Goal: Task Accomplishment & Management: Use online tool/utility

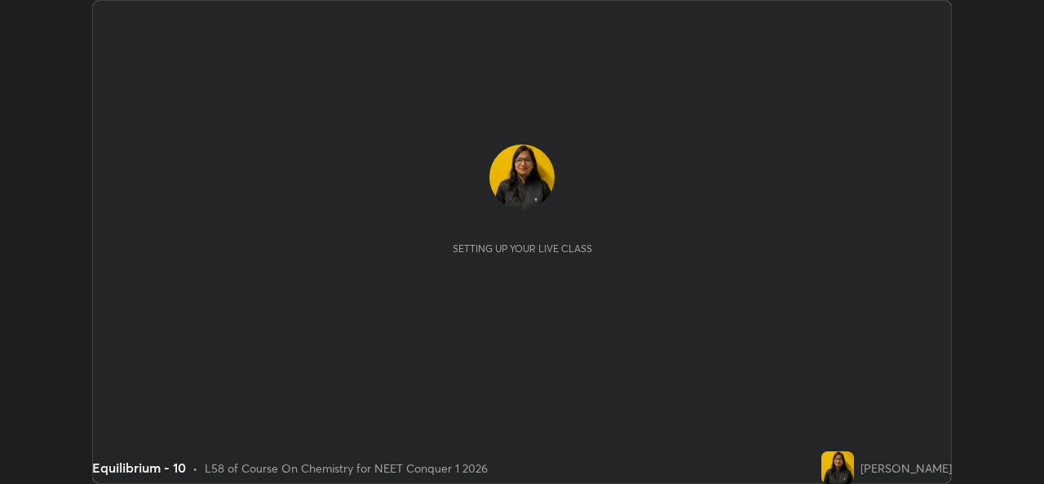
scroll to position [484, 1043]
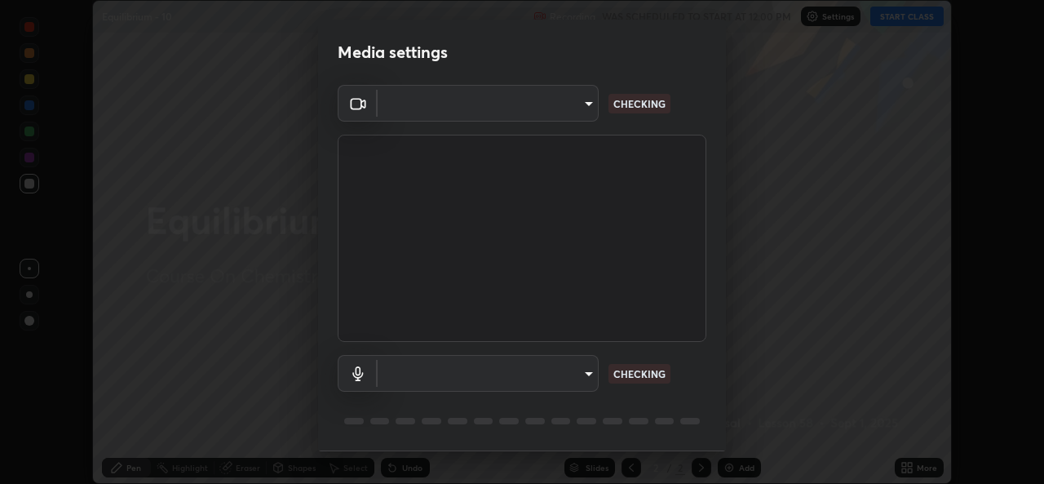
type input "a83bb134842fd6c46cae91b6313aa5efba961fee809e7364c6ef7c36ed00ea69"
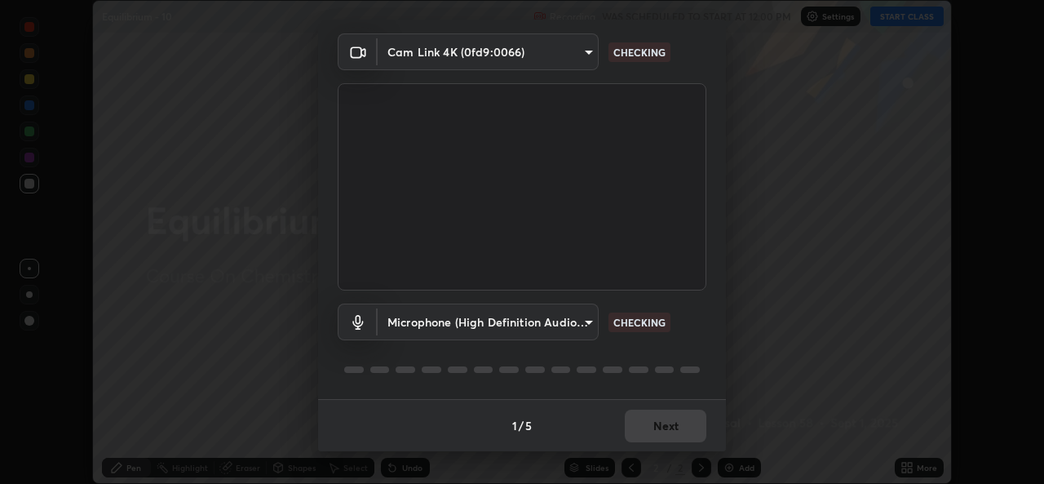
click at [583, 318] on body "Erase all Equilibrium - 10 Recording WAS SCHEDULED TO START AT 12:00 PM Setting…" at bounding box center [522, 242] width 1044 height 484
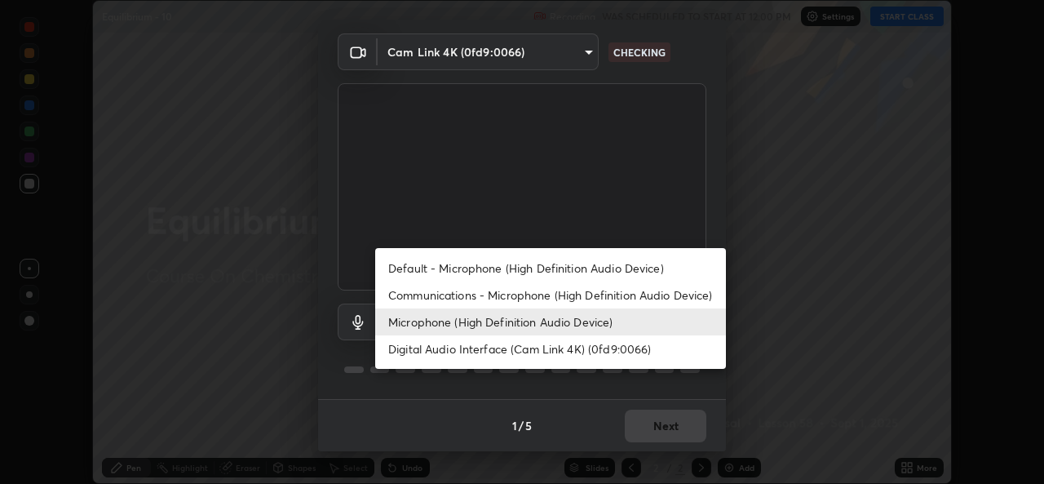
click at [564, 267] on li "Default - Microphone (High Definition Audio Device)" at bounding box center [550, 267] width 351 height 27
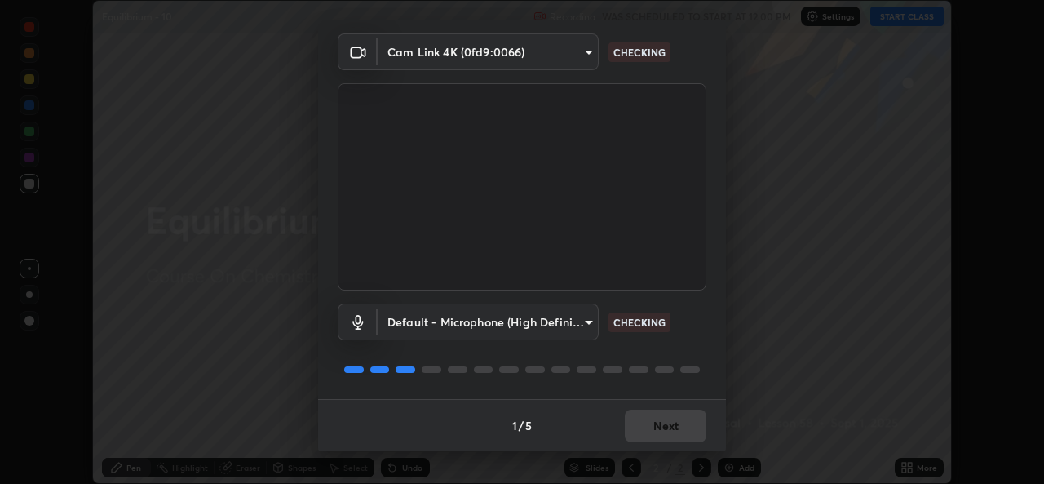
click at [589, 323] on body "Erase all Equilibrium - 10 Recording WAS SCHEDULED TO START AT 12:00 PM Setting…" at bounding box center [522, 242] width 1044 height 484
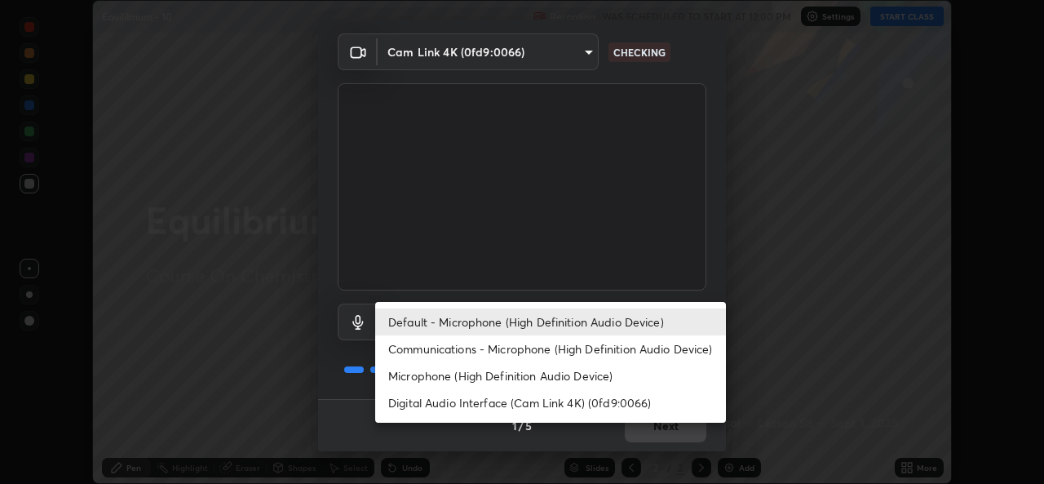
click at [559, 380] on li "Microphone (High Definition Audio Device)" at bounding box center [550, 375] width 351 height 27
type input "1096ec1564036cbcf0e9abd5aaef12808ae7e2dc0601459cd77712751889dd54"
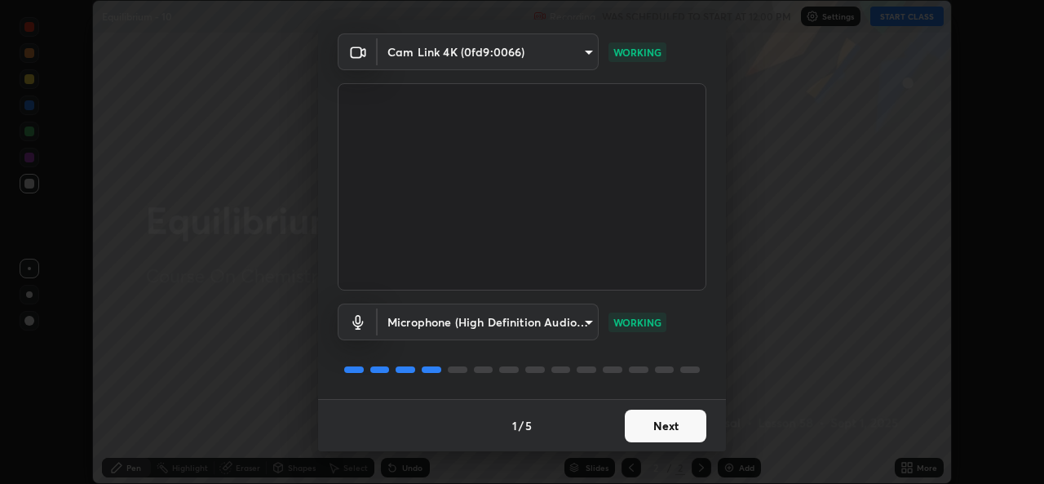
click at [659, 427] on button "Next" at bounding box center [666, 425] width 82 height 33
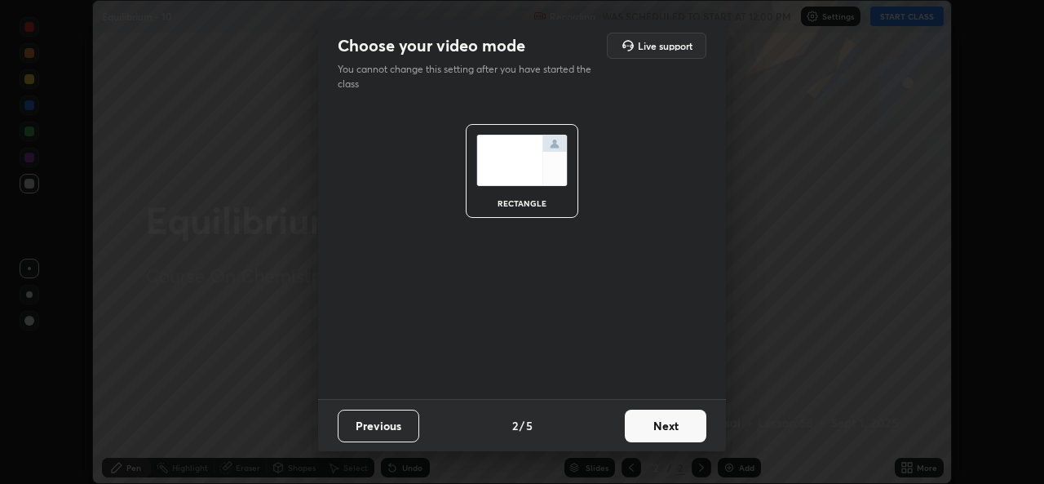
scroll to position [0, 0]
click at [659, 427] on button "Next" at bounding box center [666, 425] width 82 height 33
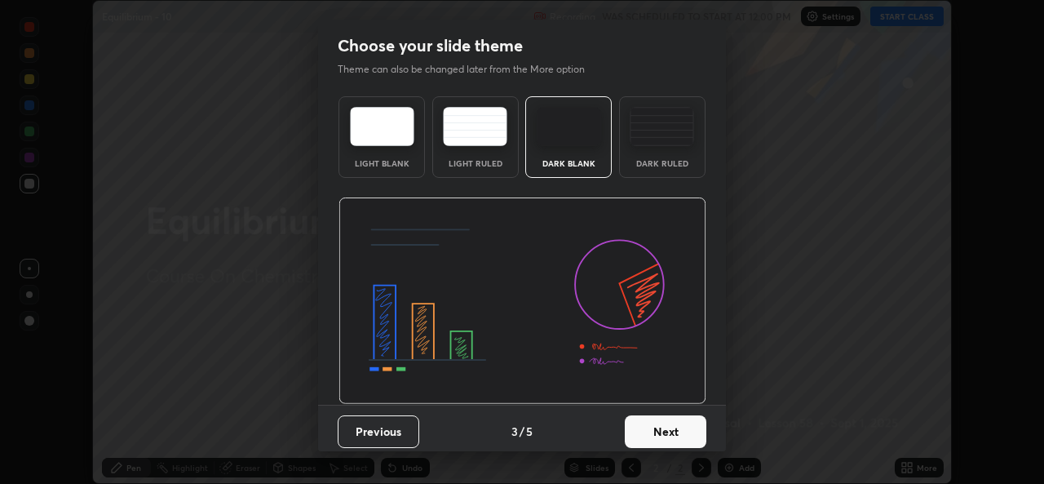
click at [670, 428] on button "Next" at bounding box center [666, 431] width 82 height 33
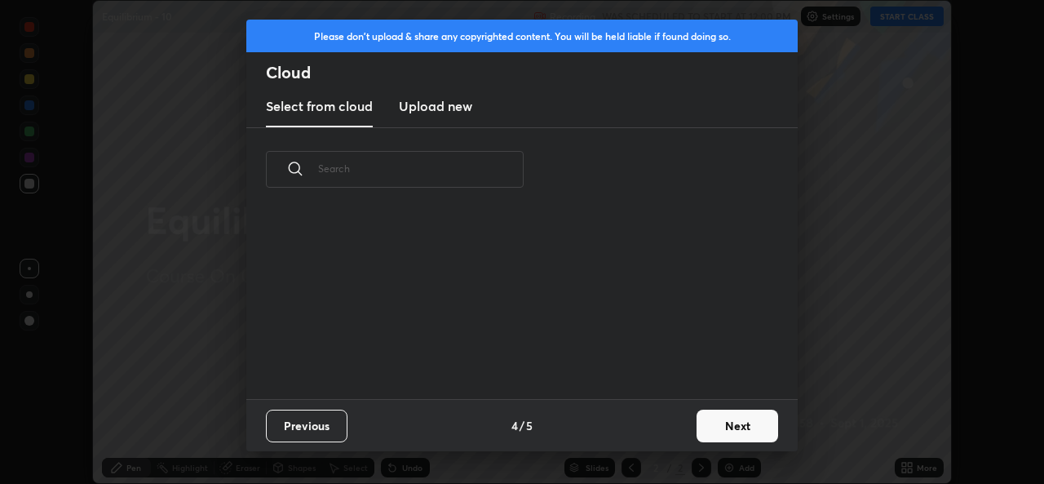
click at [685, 428] on div "Previous 4 / 5 Next" at bounding box center [521, 425] width 551 height 52
click at [730, 428] on button "Next" at bounding box center [737, 425] width 82 height 33
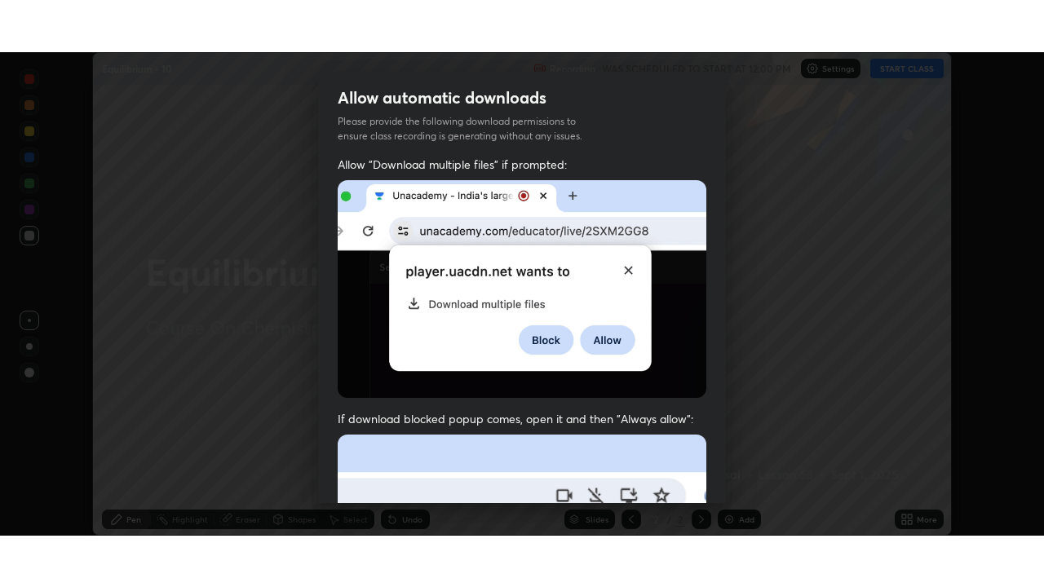
scroll to position [384, 0]
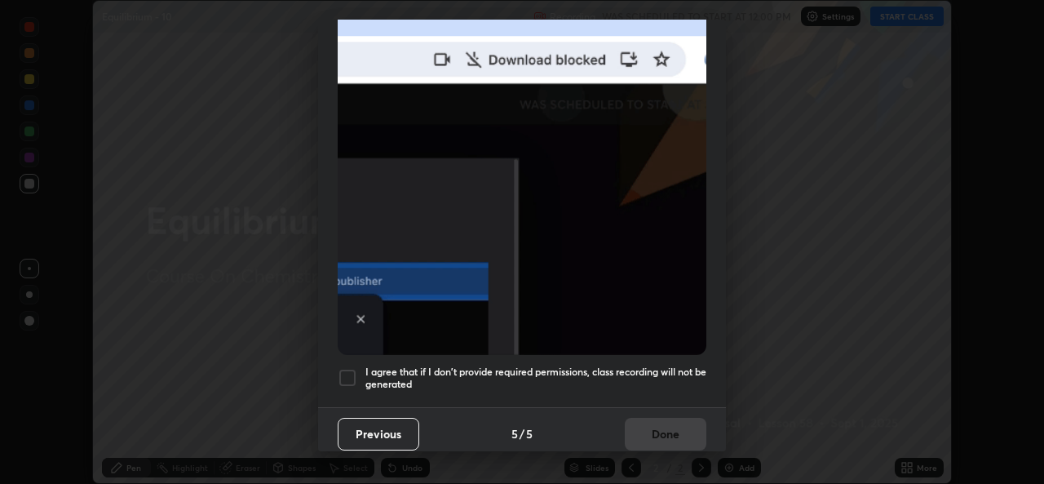
click at [358, 374] on div "I agree that if I don't provide required permissions, class recording will not …" at bounding box center [522, 378] width 369 height 20
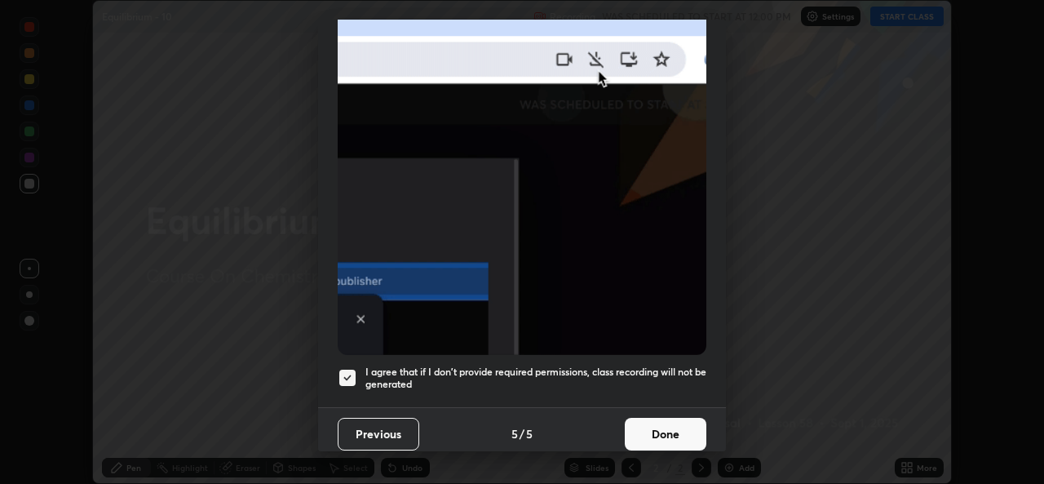
click at [641, 435] on button "Done" at bounding box center [666, 433] width 82 height 33
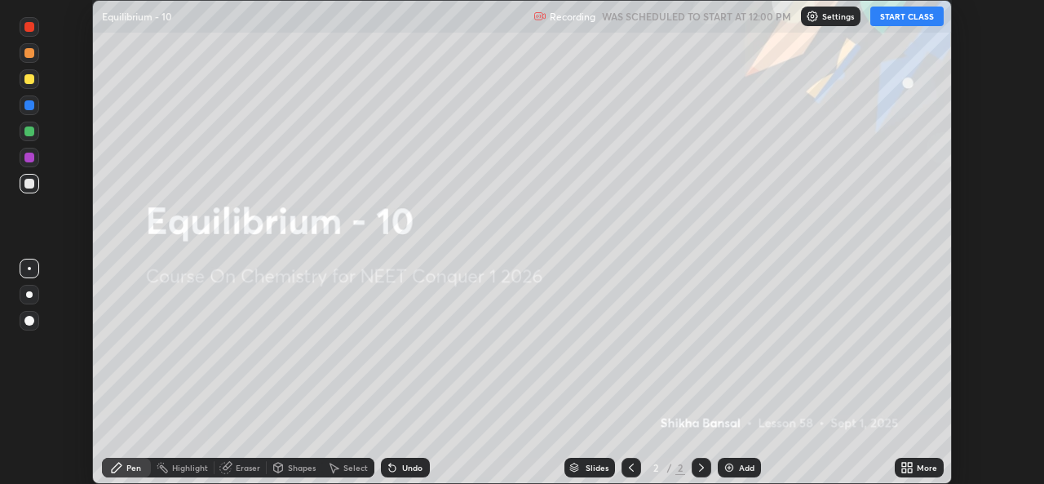
click at [910, 16] on button "START CLASS" at bounding box center [906, 17] width 73 height 20
click at [909, 464] on icon at bounding box center [910, 464] width 4 height 4
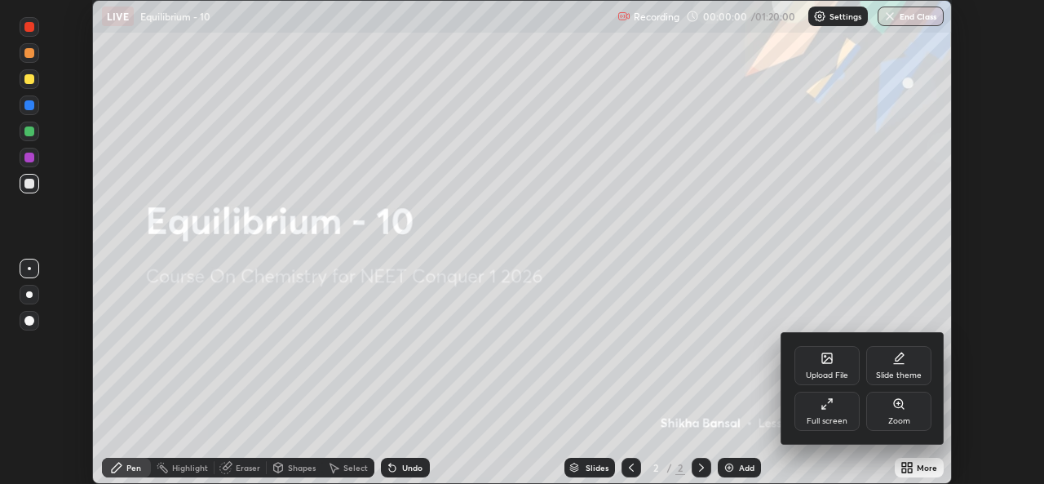
click at [843, 410] on div "Full screen" at bounding box center [826, 410] width 65 height 39
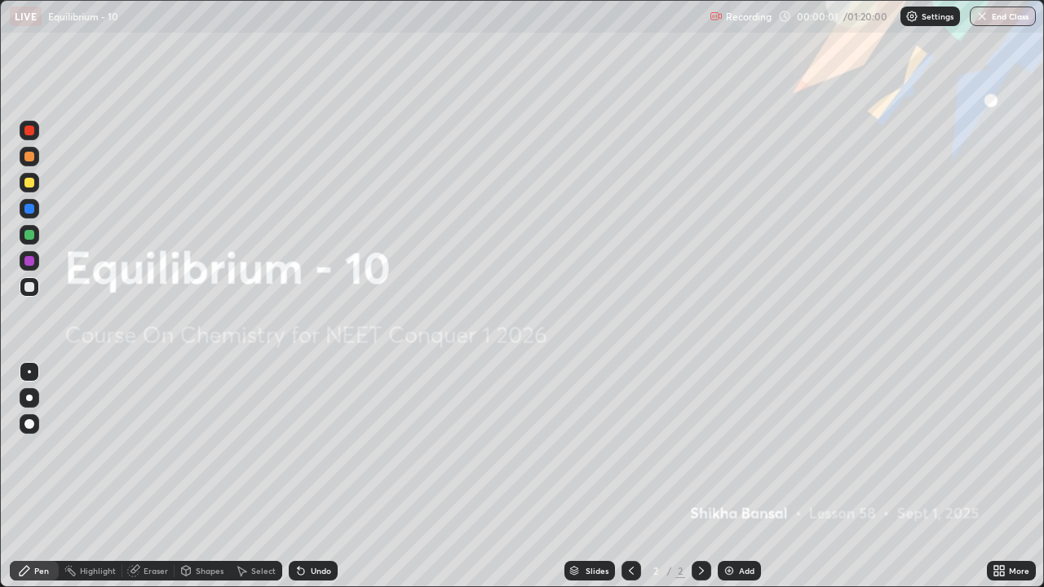
scroll to position [587, 1044]
click at [736, 483] on div "Add" at bounding box center [739, 571] width 43 height 20
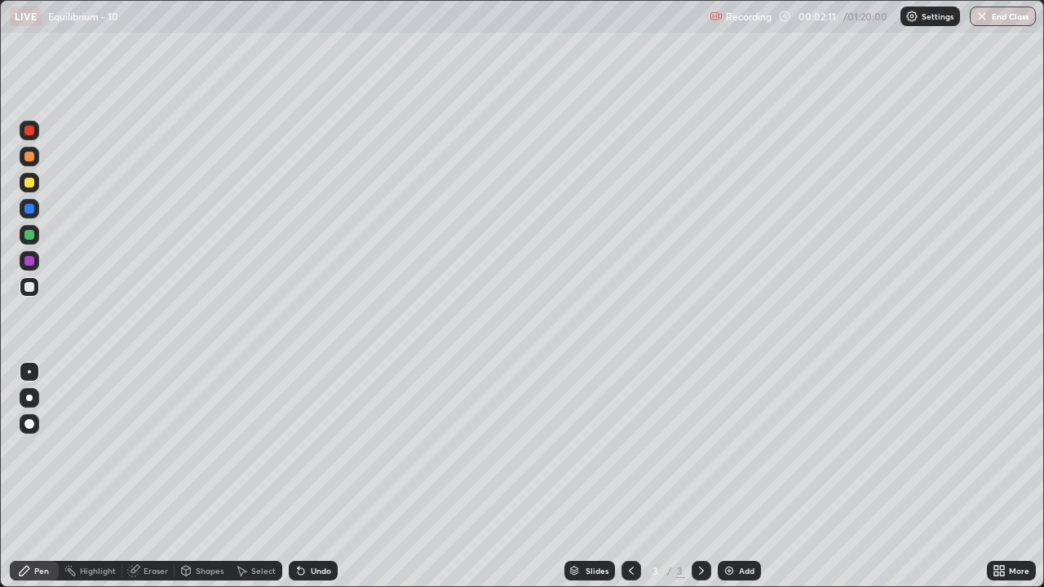
click at [31, 184] on div at bounding box center [29, 183] width 10 height 10
click at [29, 290] on div at bounding box center [29, 287] width 10 height 10
click at [31, 238] on div at bounding box center [29, 235] width 10 height 10
click at [320, 483] on div "Undo" at bounding box center [321, 571] width 20 height 8
click at [318, 483] on div "Undo" at bounding box center [321, 571] width 20 height 8
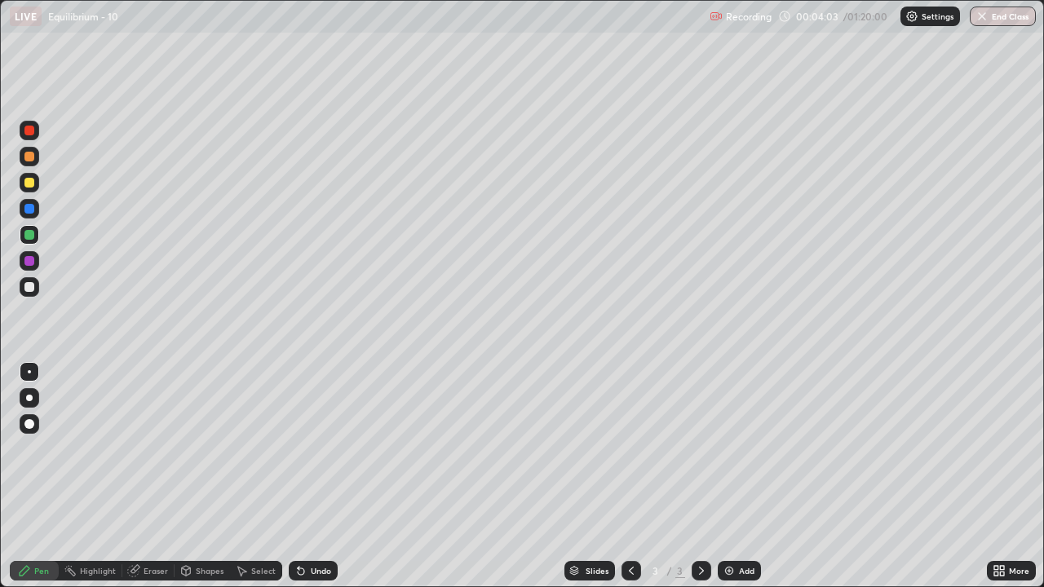
click at [323, 483] on div "Undo" at bounding box center [313, 571] width 49 height 20
click at [325, 483] on div "Undo" at bounding box center [321, 571] width 20 height 8
click at [332, 483] on div "Undo" at bounding box center [313, 571] width 49 height 20
click at [33, 294] on div at bounding box center [30, 287] width 20 height 20
click at [31, 232] on div at bounding box center [29, 235] width 10 height 10
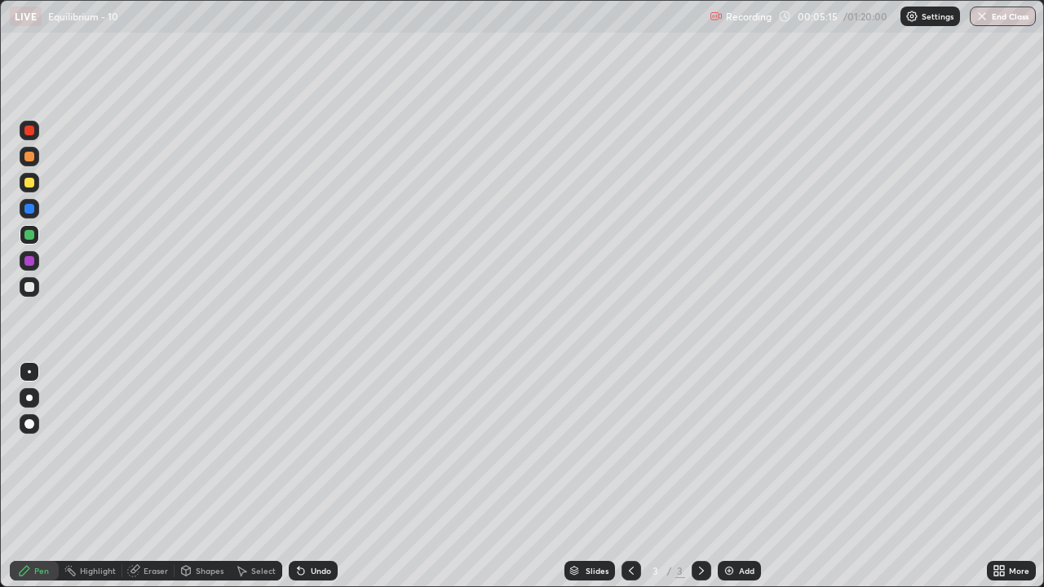
click at [30, 287] on div at bounding box center [29, 287] width 10 height 10
click at [732, 483] on img at bounding box center [728, 570] width 13 height 13
click at [26, 182] on div at bounding box center [29, 183] width 10 height 10
click at [622, 483] on div at bounding box center [631, 571] width 20 height 20
click at [698, 483] on icon at bounding box center [701, 570] width 13 height 13
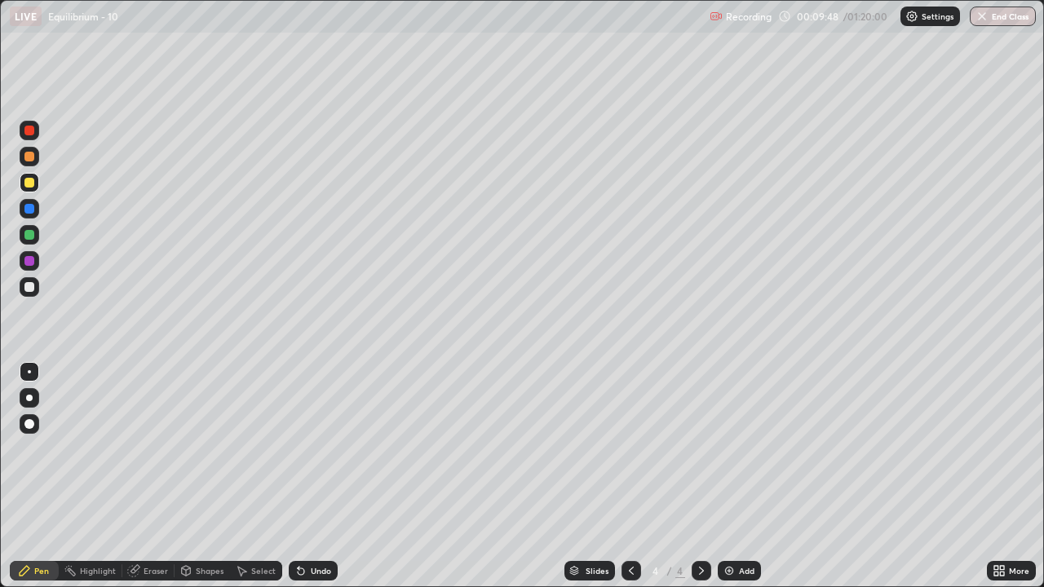
click at [629, 483] on icon at bounding box center [631, 570] width 13 height 13
click at [702, 483] on icon at bounding box center [701, 570] width 13 height 13
click at [315, 483] on div "Undo" at bounding box center [321, 571] width 20 height 8
click at [323, 483] on div "Undo" at bounding box center [313, 571] width 49 height 20
click at [325, 483] on div "Undo" at bounding box center [321, 571] width 20 height 8
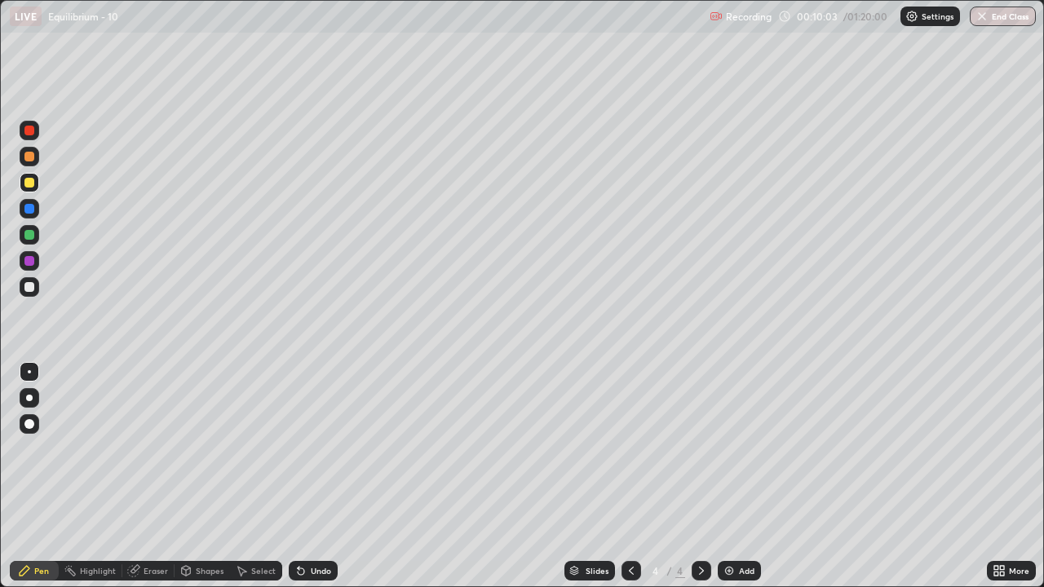
click at [326, 483] on div "Undo" at bounding box center [321, 571] width 20 height 8
click at [319, 483] on div "Undo" at bounding box center [321, 571] width 20 height 8
click at [29, 287] on div at bounding box center [29, 287] width 10 height 10
click at [740, 483] on div "Add" at bounding box center [746, 571] width 15 height 8
click at [36, 181] on div at bounding box center [30, 183] width 20 height 20
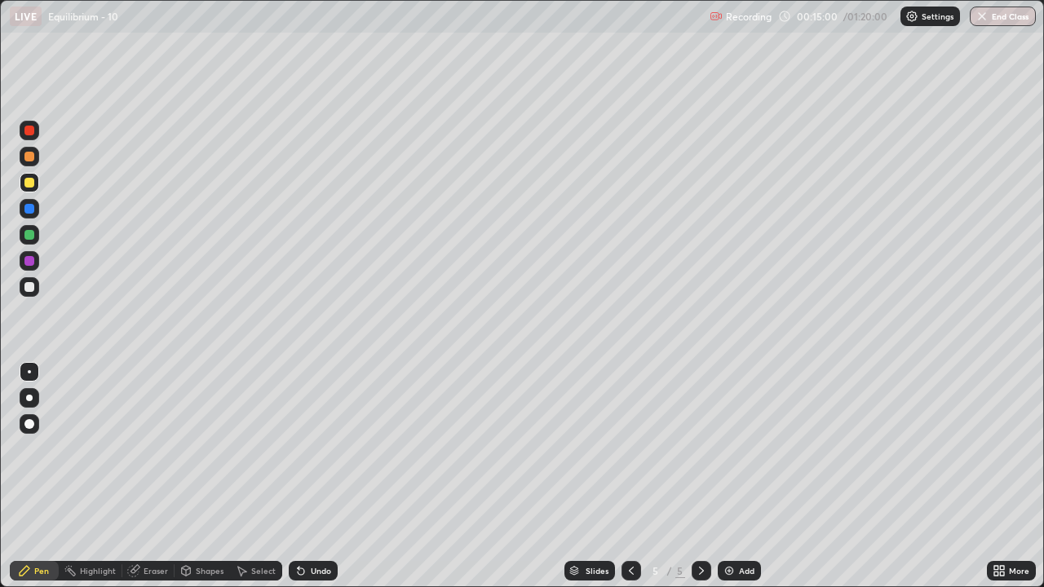
click at [30, 287] on div at bounding box center [29, 287] width 10 height 10
click at [30, 241] on div at bounding box center [30, 235] width 20 height 20
click at [35, 161] on div at bounding box center [30, 157] width 20 height 20
click at [36, 283] on div at bounding box center [30, 287] width 20 height 20
click at [739, 483] on div "Add" at bounding box center [739, 571] width 43 height 20
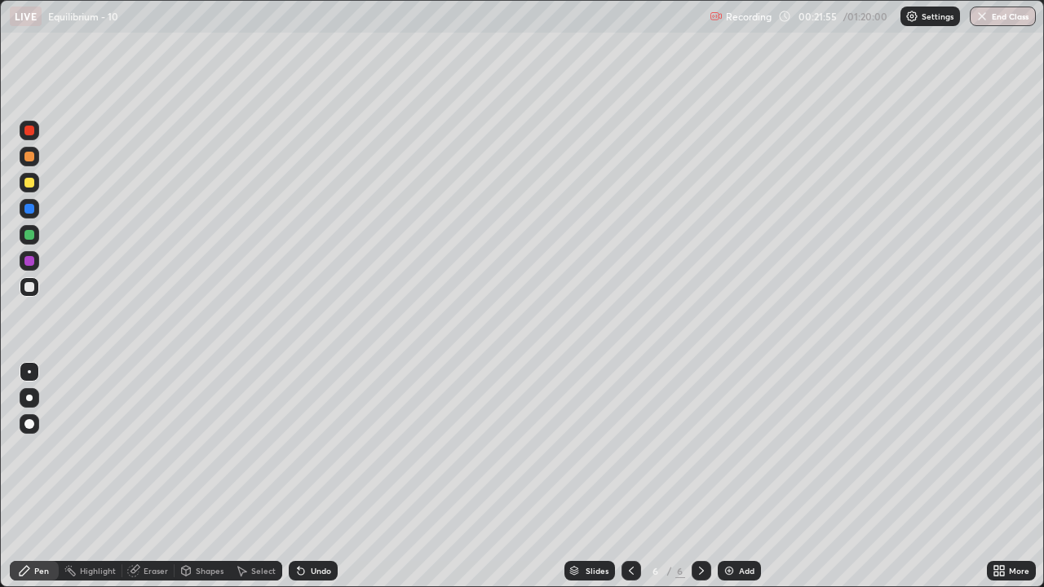
click at [31, 179] on div at bounding box center [29, 183] width 10 height 10
click at [35, 295] on div at bounding box center [30, 287] width 20 height 20
click at [311, 483] on div "Undo" at bounding box center [321, 571] width 20 height 8
click at [315, 483] on div "Undo" at bounding box center [313, 571] width 49 height 20
click at [318, 483] on div "Undo" at bounding box center [313, 571] width 49 height 20
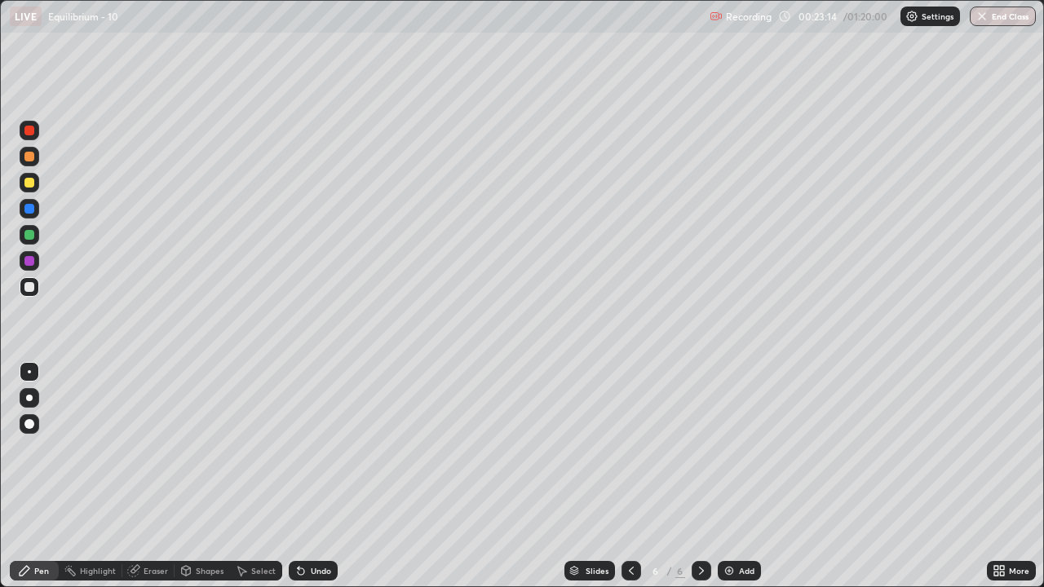
click at [318, 483] on div "Undo" at bounding box center [313, 571] width 49 height 20
click at [321, 483] on div "Undo" at bounding box center [313, 571] width 49 height 20
click at [323, 483] on div "Undo" at bounding box center [313, 571] width 49 height 20
click at [31, 181] on div at bounding box center [29, 183] width 10 height 10
click at [737, 483] on div "Add" at bounding box center [739, 571] width 43 height 20
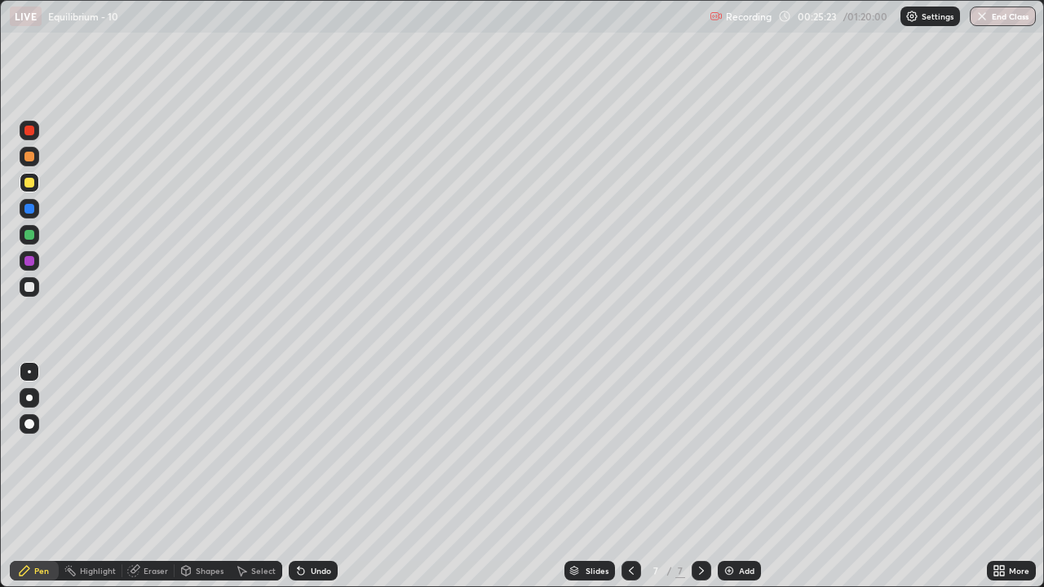
click at [33, 288] on div at bounding box center [29, 287] width 10 height 10
click at [629, 483] on icon at bounding box center [631, 570] width 13 height 13
click at [771, 483] on div "Slides 6 / 7 Add" at bounding box center [662, 570] width 649 height 33
click at [700, 483] on icon at bounding box center [701, 570] width 13 height 13
click at [630, 483] on icon at bounding box center [631, 570] width 13 height 13
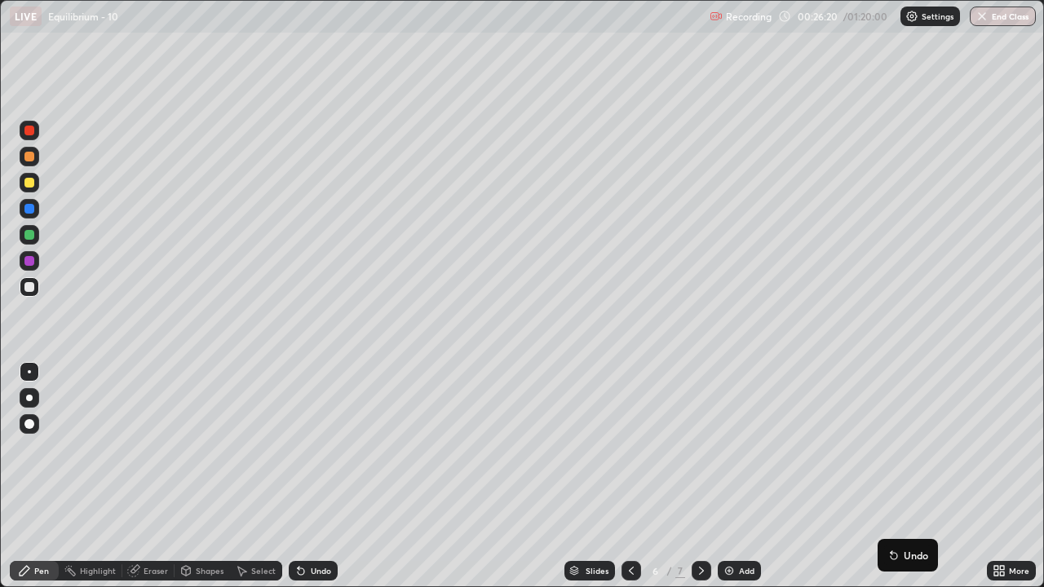
click at [700, 483] on icon at bounding box center [701, 570] width 13 height 13
click at [629, 483] on icon at bounding box center [631, 570] width 13 height 13
click at [699, 483] on icon at bounding box center [701, 571] width 5 height 8
click at [33, 184] on div at bounding box center [29, 183] width 10 height 10
click at [36, 294] on div at bounding box center [30, 287] width 20 height 20
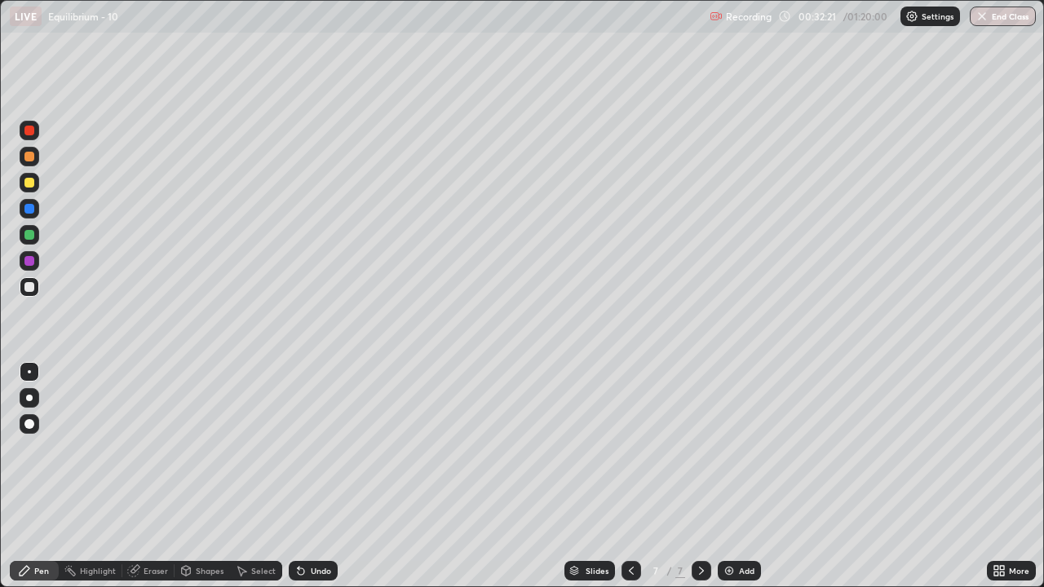
click at [744, 483] on div "Add" at bounding box center [746, 571] width 15 height 8
click at [38, 189] on div at bounding box center [30, 183] width 20 height 20
click at [32, 290] on div at bounding box center [29, 287] width 10 height 10
click at [35, 188] on div at bounding box center [30, 183] width 20 height 20
click at [735, 483] on div "Add" at bounding box center [739, 571] width 43 height 20
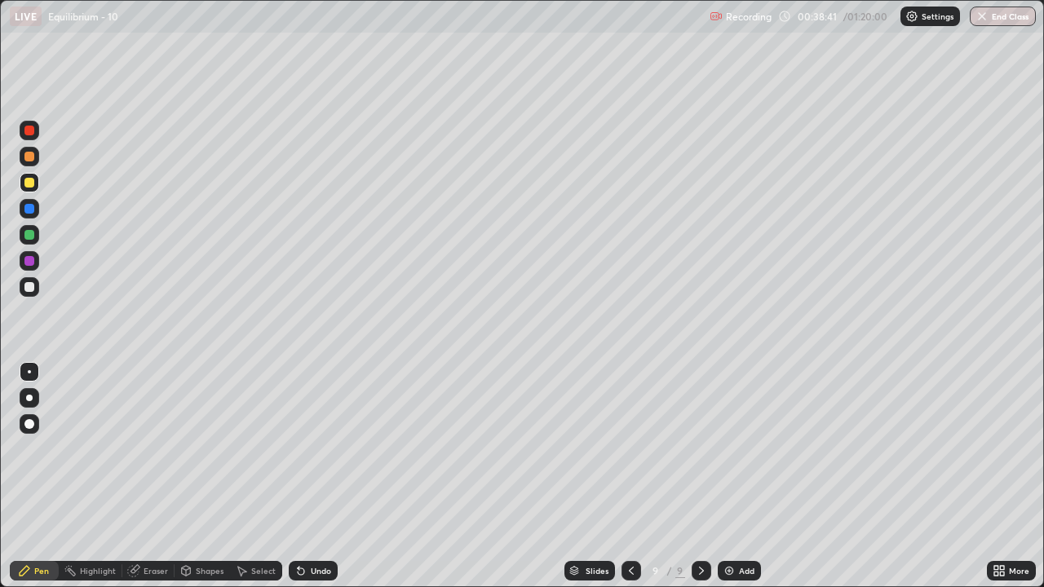
click at [311, 483] on div "Undo" at bounding box center [313, 571] width 49 height 20
click at [312, 483] on div "Undo" at bounding box center [321, 571] width 20 height 8
click at [320, 483] on div "Undo" at bounding box center [321, 571] width 20 height 8
click at [317, 483] on div "Undo" at bounding box center [313, 571] width 49 height 20
click at [323, 483] on div "Undo" at bounding box center [313, 571] width 49 height 20
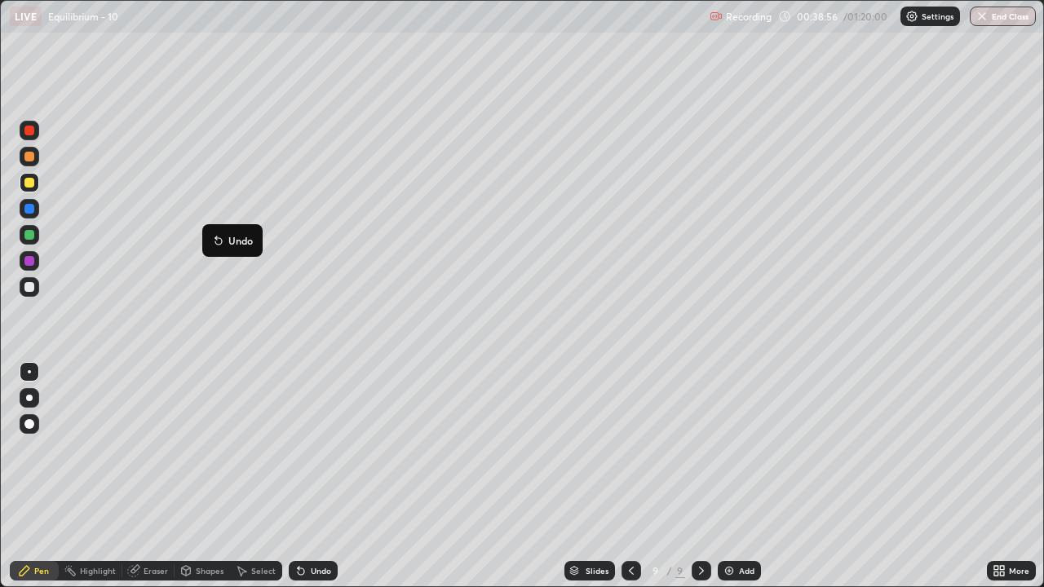
click at [210, 237] on button "Undo" at bounding box center [232, 241] width 47 height 20
click at [24, 285] on div at bounding box center [29, 287] width 10 height 10
click at [29, 183] on div at bounding box center [29, 183] width 10 height 10
click at [38, 290] on div at bounding box center [30, 287] width 20 height 20
click at [732, 483] on img at bounding box center [728, 570] width 13 height 13
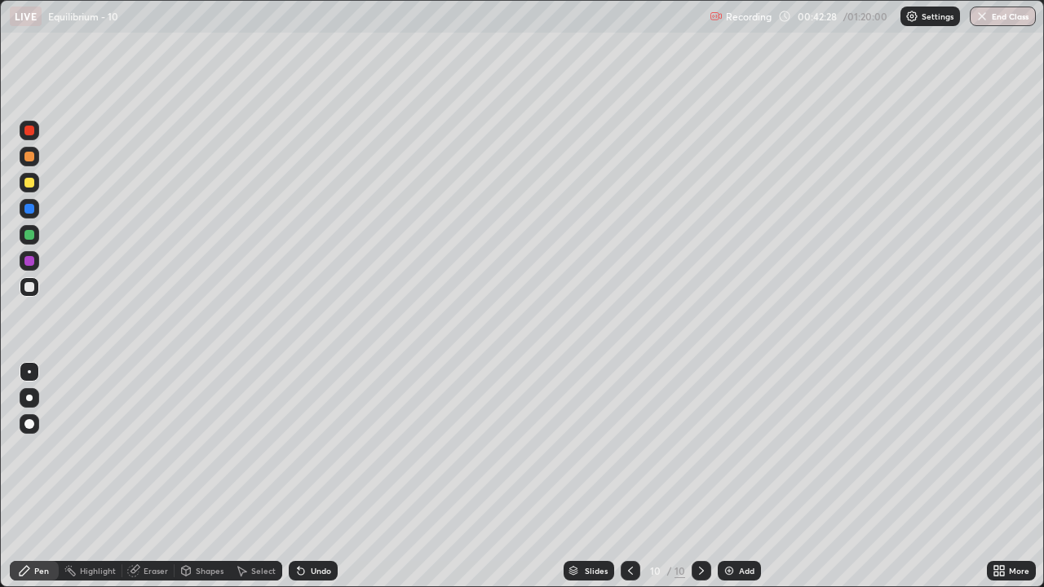
click at [32, 241] on div at bounding box center [30, 235] width 20 height 20
click at [37, 287] on div at bounding box center [30, 287] width 20 height 20
click at [37, 181] on div at bounding box center [30, 183] width 20 height 20
click at [31, 290] on div at bounding box center [29, 287] width 10 height 10
click at [325, 483] on div "Undo" at bounding box center [321, 571] width 20 height 8
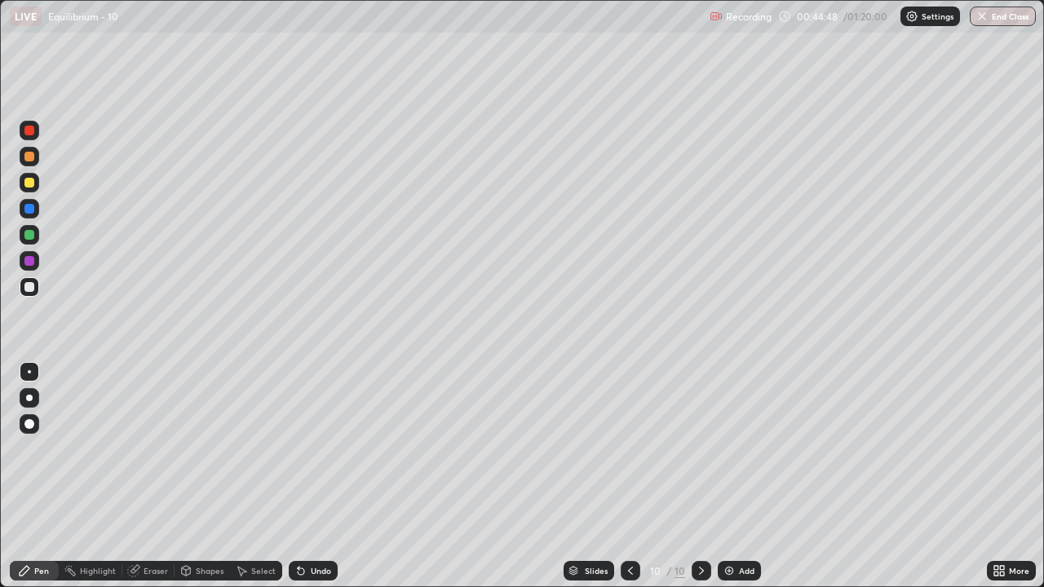
click at [321, 483] on div "Undo" at bounding box center [321, 571] width 20 height 8
click at [322, 483] on div "Undo" at bounding box center [321, 571] width 20 height 8
click at [325, 483] on div "Undo" at bounding box center [321, 571] width 20 height 8
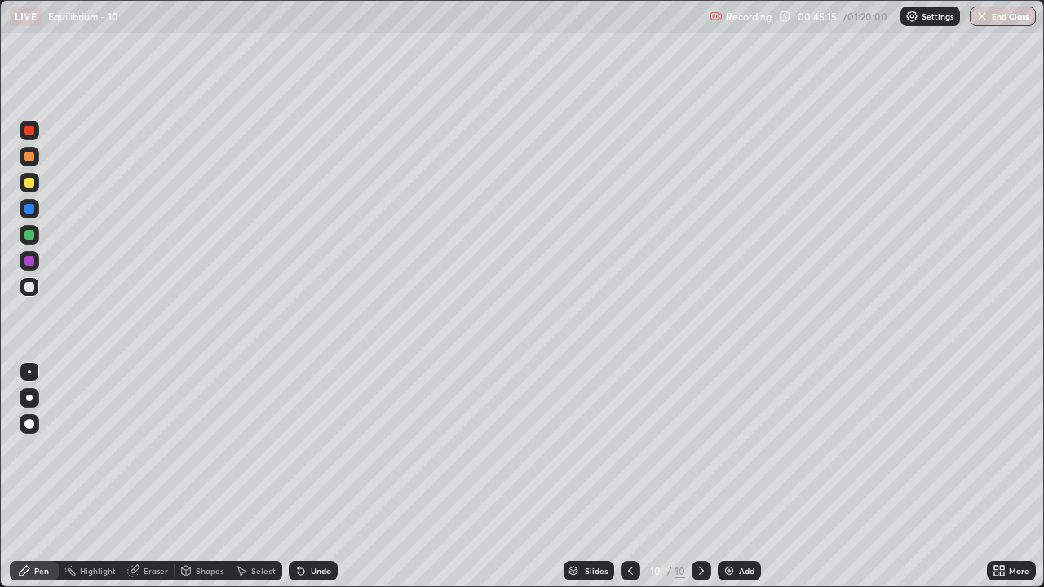
click at [326, 483] on div "Undo" at bounding box center [321, 571] width 20 height 8
click at [328, 483] on div "Undo" at bounding box center [313, 571] width 49 height 20
click at [325, 483] on div "Undo" at bounding box center [321, 571] width 20 height 8
click at [324, 483] on div "Undo" at bounding box center [321, 571] width 20 height 8
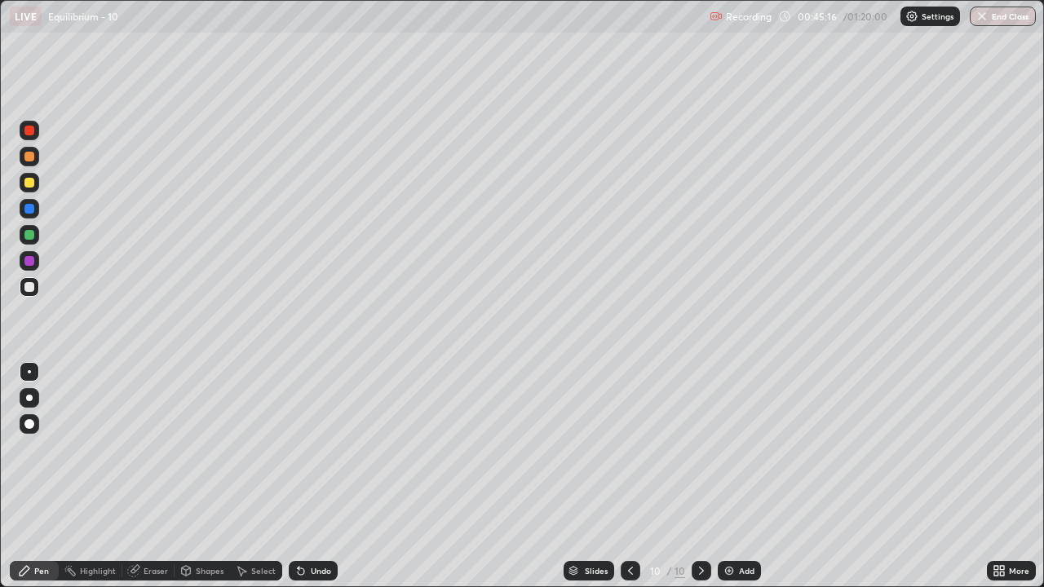
click at [324, 483] on div "Undo" at bounding box center [321, 571] width 20 height 8
click at [322, 483] on div "Undo" at bounding box center [321, 571] width 20 height 8
click at [325, 483] on div "Undo" at bounding box center [321, 571] width 20 height 8
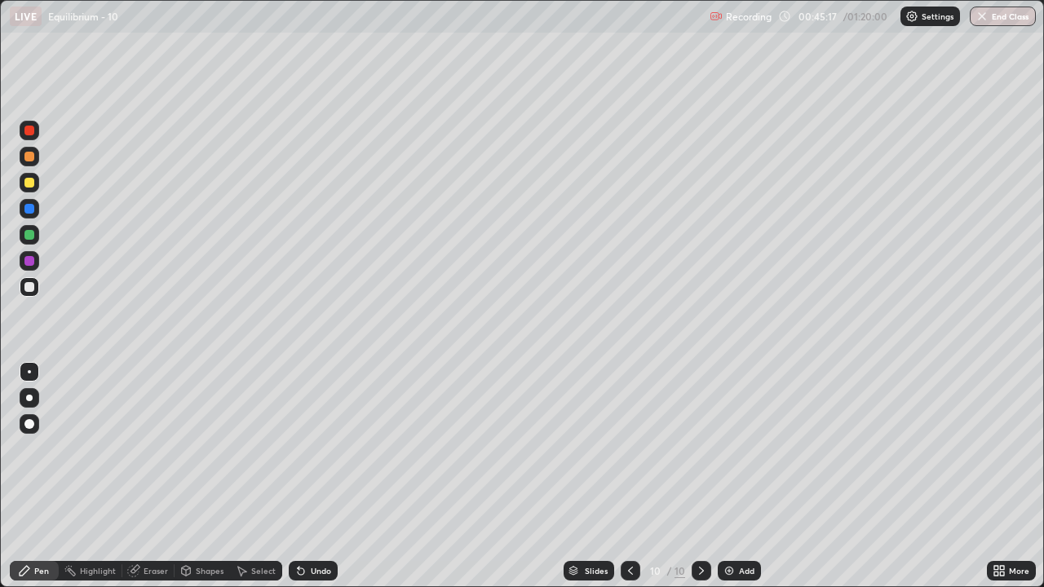
click at [325, 483] on div "Undo" at bounding box center [321, 571] width 20 height 8
click at [327, 483] on div "Undo" at bounding box center [321, 571] width 20 height 8
click at [326, 483] on div "Undo" at bounding box center [321, 571] width 20 height 8
click at [327, 483] on div "Undo" at bounding box center [321, 571] width 20 height 8
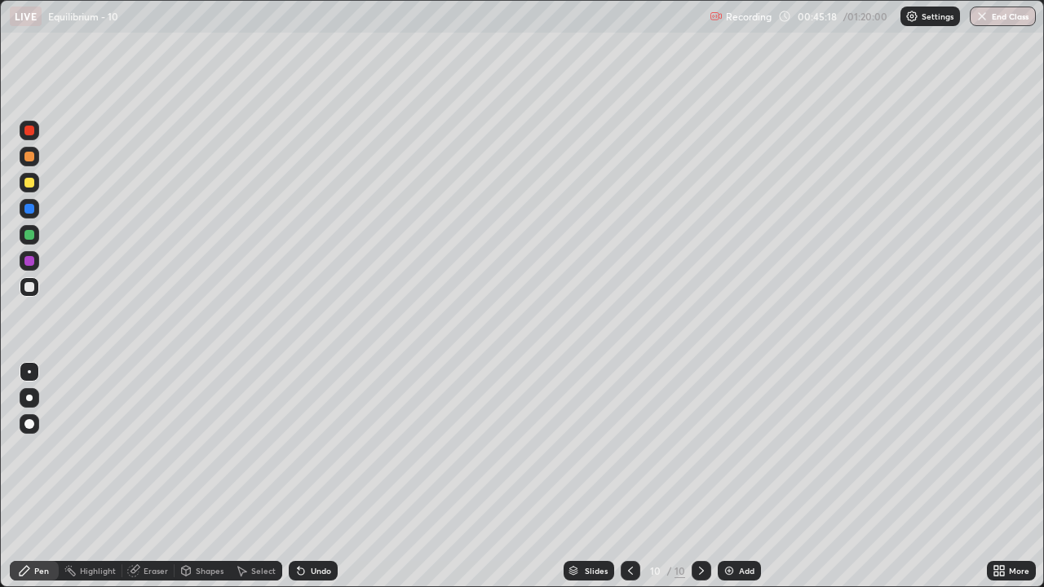
click at [327, 483] on div "Undo" at bounding box center [321, 571] width 20 height 8
click at [328, 483] on div "Undo" at bounding box center [313, 571] width 49 height 20
click at [331, 483] on div "Undo" at bounding box center [313, 571] width 49 height 20
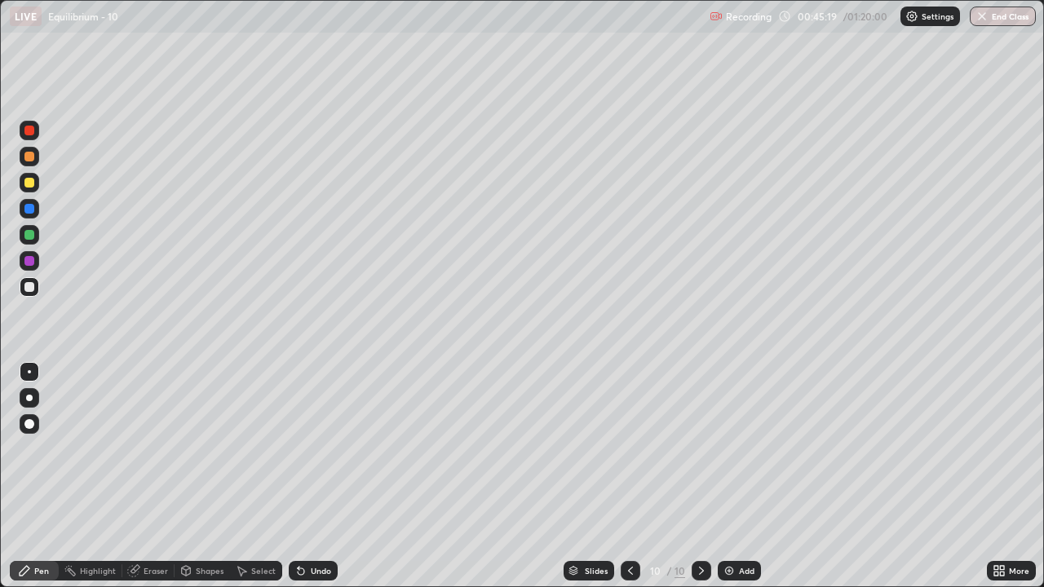
click at [333, 483] on div "Undo" at bounding box center [313, 571] width 49 height 20
click at [334, 483] on div "Undo" at bounding box center [313, 571] width 49 height 20
click at [332, 483] on div "Undo" at bounding box center [313, 571] width 49 height 20
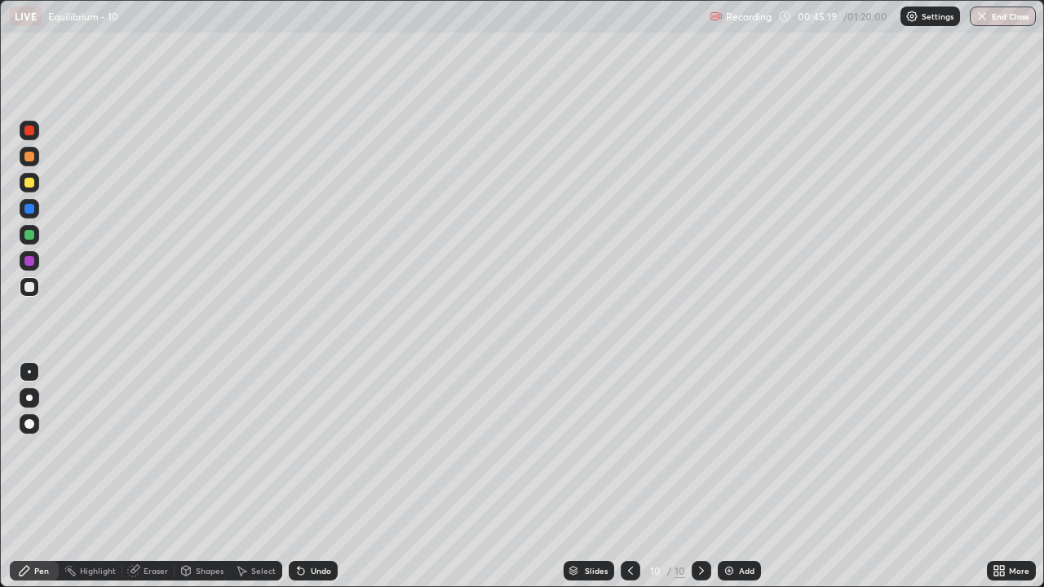
click at [332, 483] on div "Undo" at bounding box center [313, 571] width 49 height 20
click at [331, 483] on div "Undo" at bounding box center [313, 571] width 49 height 20
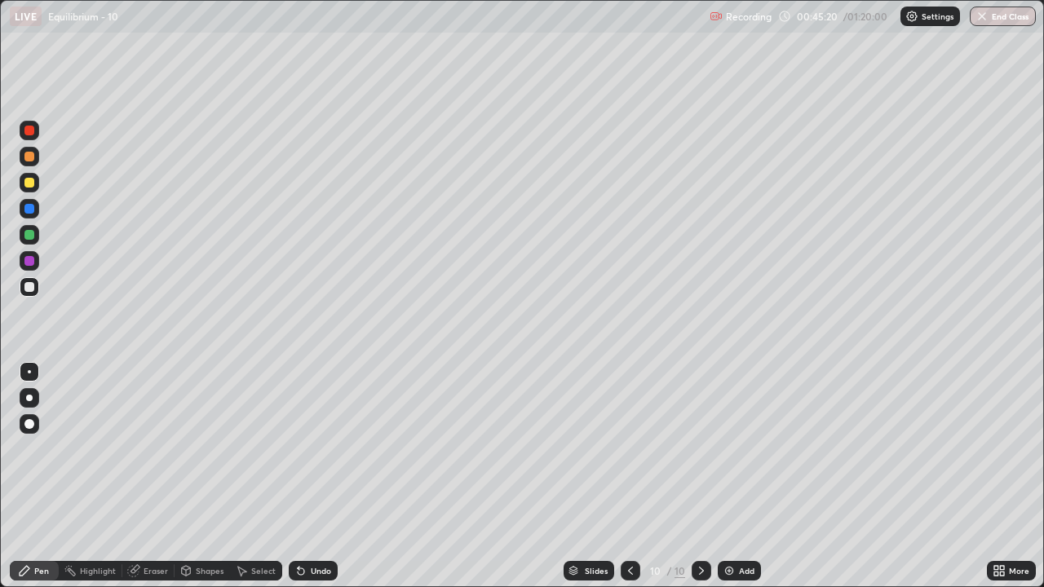
click at [331, 483] on div "Undo" at bounding box center [313, 571] width 49 height 20
click at [731, 483] on img at bounding box center [728, 570] width 13 height 13
click at [36, 240] on div at bounding box center [30, 235] width 20 height 20
click at [23, 289] on div at bounding box center [30, 287] width 20 height 20
click at [742, 483] on div "Add" at bounding box center [746, 571] width 15 height 8
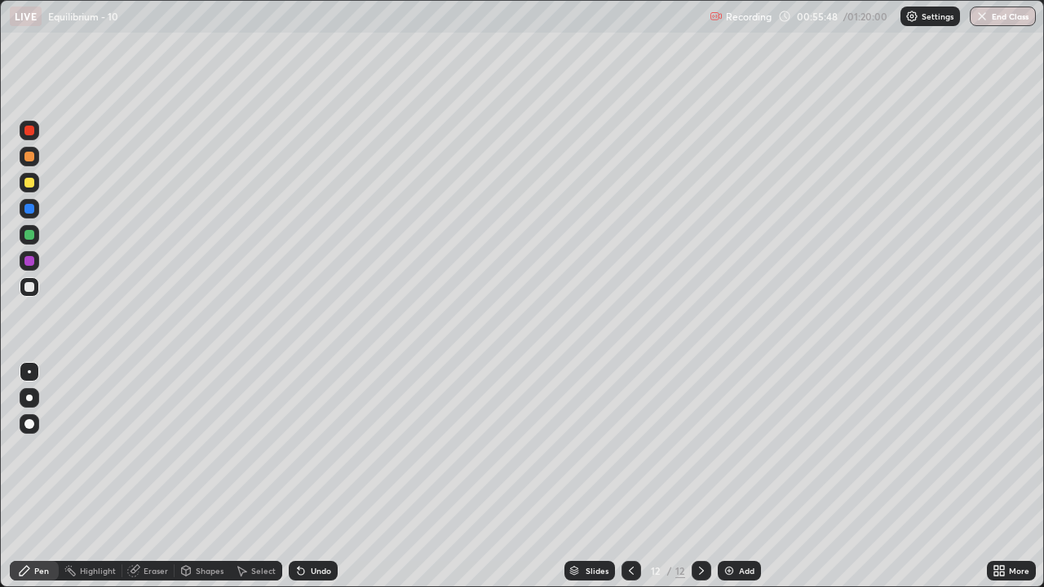
click at [35, 181] on div at bounding box center [30, 183] width 20 height 20
click at [23, 291] on div at bounding box center [30, 287] width 20 height 20
click at [32, 187] on div at bounding box center [29, 183] width 10 height 10
click at [752, 483] on div "Add" at bounding box center [746, 571] width 15 height 8
click at [30, 287] on div at bounding box center [29, 287] width 10 height 10
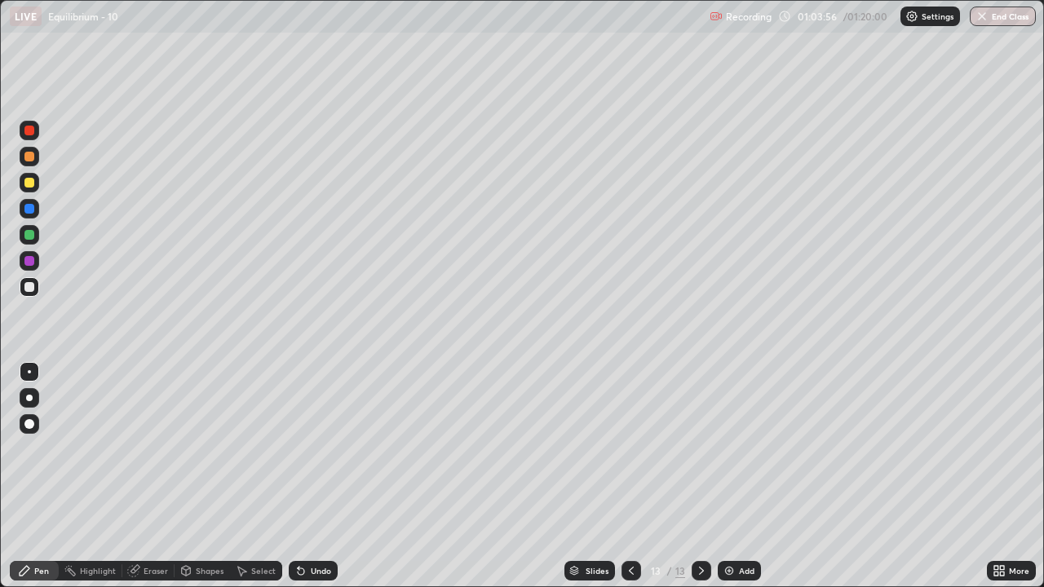
click at [724, 483] on div "Add" at bounding box center [739, 571] width 43 height 20
click at [33, 179] on div at bounding box center [29, 183] width 10 height 10
click at [30, 287] on div at bounding box center [29, 287] width 10 height 10
click at [32, 185] on div at bounding box center [29, 183] width 10 height 10
click at [35, 288] on div at bounding box center [30, 287] width 20 height 20
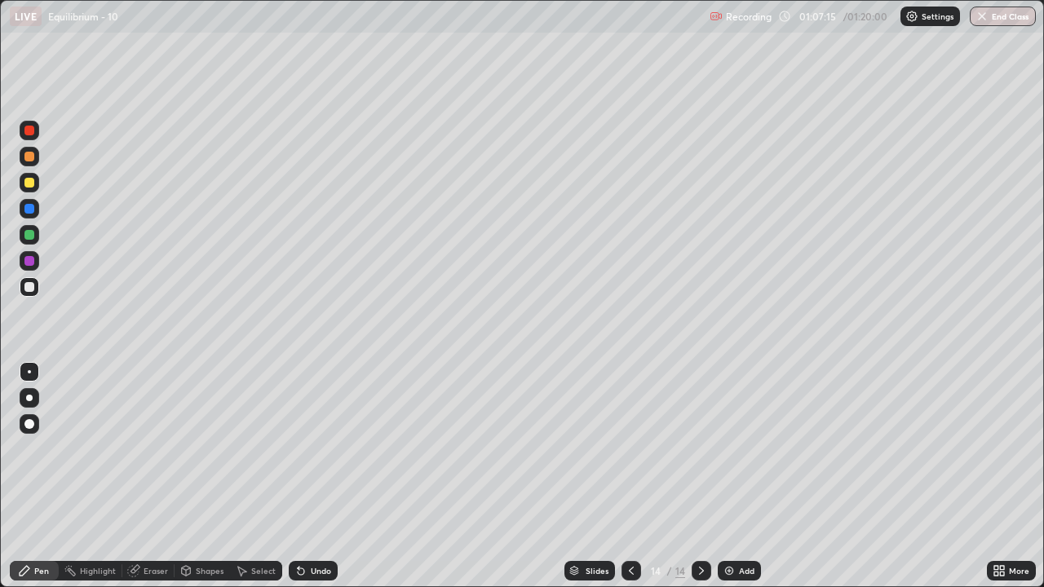
click at [629, 483] on icon at bounding box center [631, 571] width 5 height 8
click at [629, 483] on icon at bounding box center [631, 570] width 13 height 13
click at [634, 483] on div at bounding box center [631, 571] width 20 height 20
click at [637, 483] on div at bounding box center [631, 571] width 20 height 20
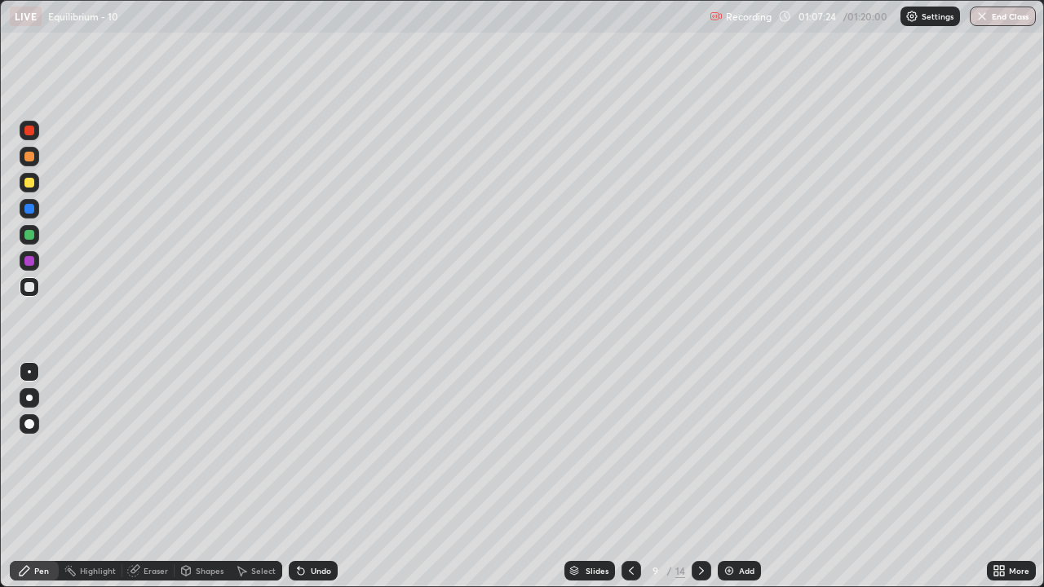
click at [629, 483] on icon at bounding box center [631, 570] width 13 height 13
click at [700, 483] on icon at bounding box center [701, 570] width 13 height 13
click at [707, 483] on div at bounding box center [701, 571] width 20 height 20
click at [700, 483] on icon at bounding box center [701, 570] width 13 height 13
click at [706, 483] on div at bounding box center [701, 571] width 20 height 20
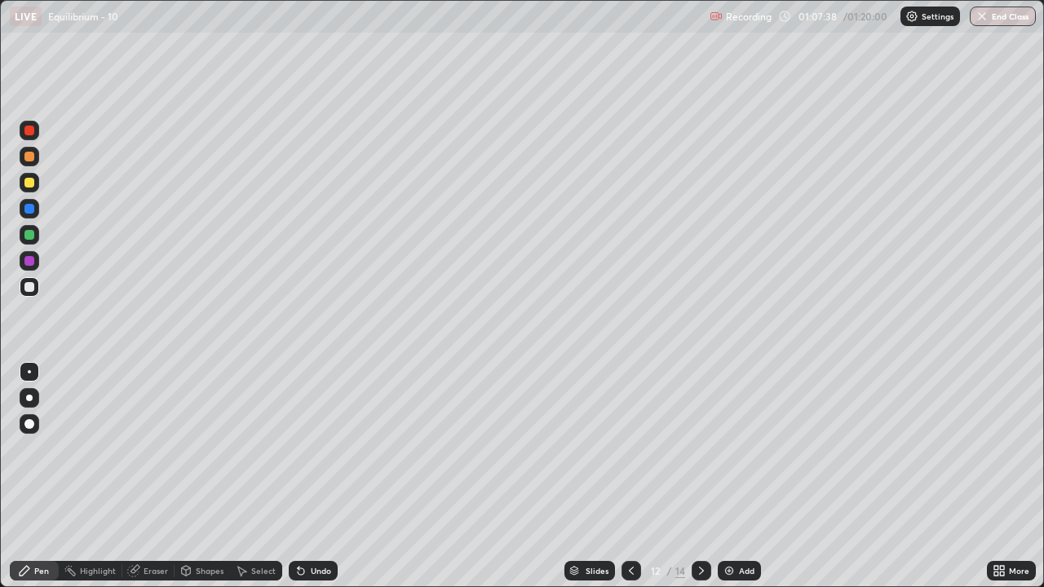
click at [699, 483] on icon at bounding box center [701, 570] width 13 height 13
click at [702, 483] on icon at bounding box center [701, 570] width 13 height 13
click at [1000, 23] on button "End Class" at bounding box center [1002, 17] width 66 height 20
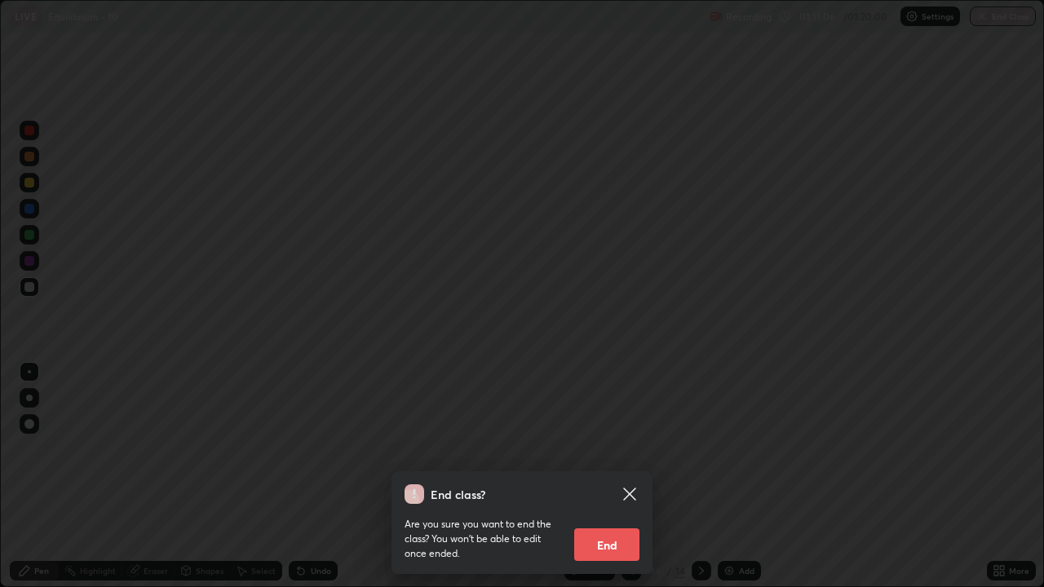
click at [610, 483] on button "End" at bounding box center [606, 544] width 65 height 33
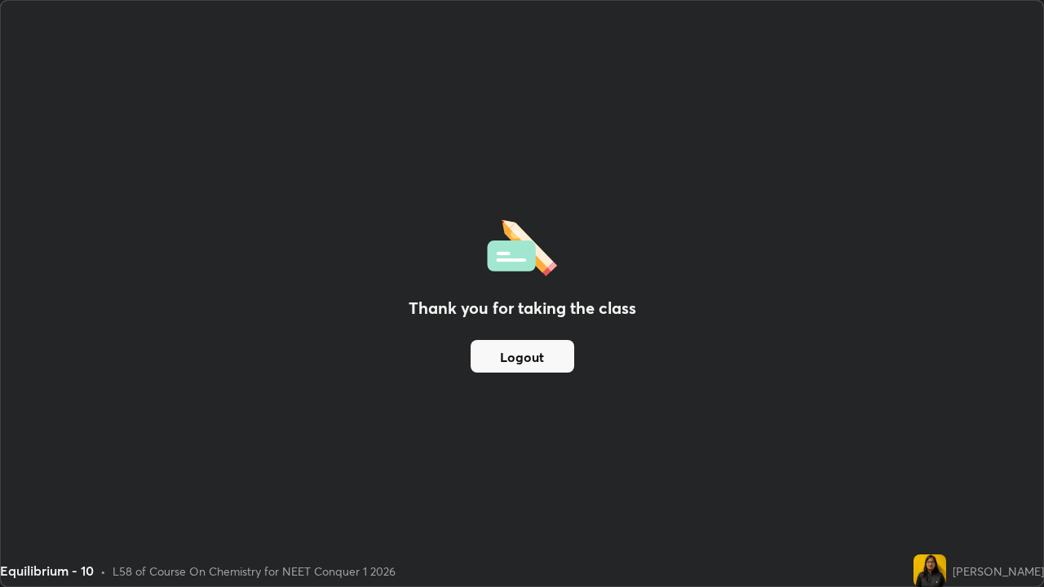
click at [511, 341] on button "Logout" at bounding box center [522, 356] width 104 height 33
click at [518, 351] on button "Logout" at bounding box center [522, 356] width 104 height 33
